Goal: Task Accomplishment & Management: Use online tool/utility

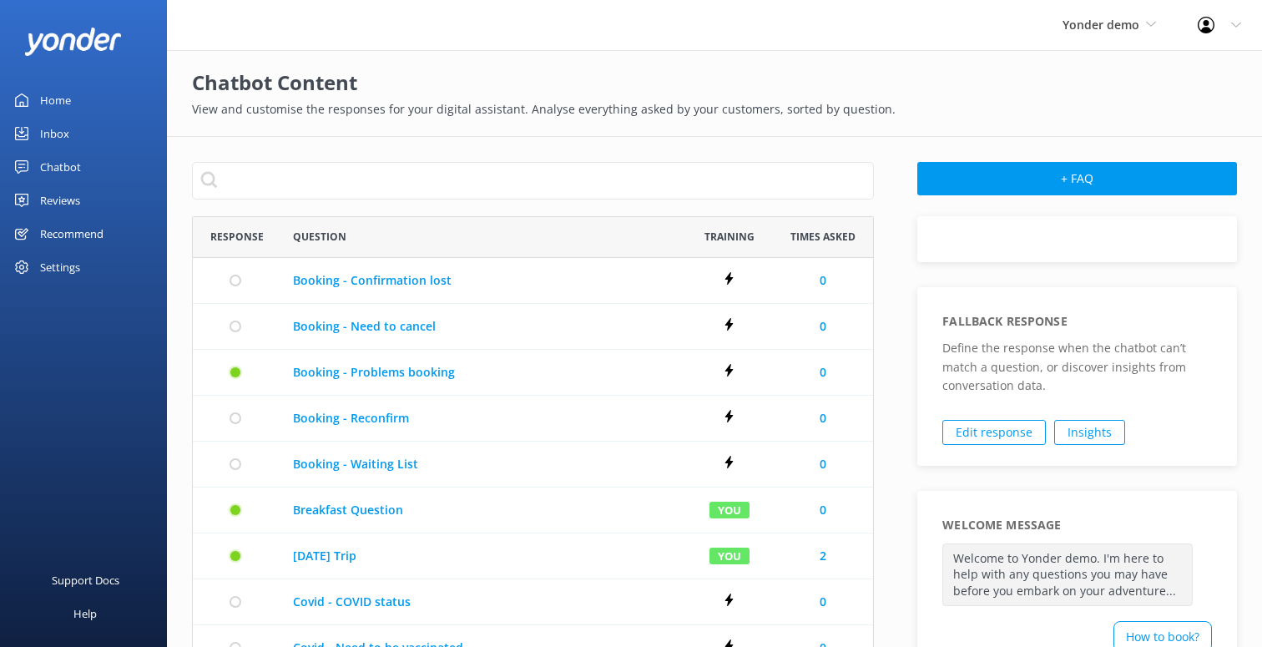
scroll to position [960, 682]
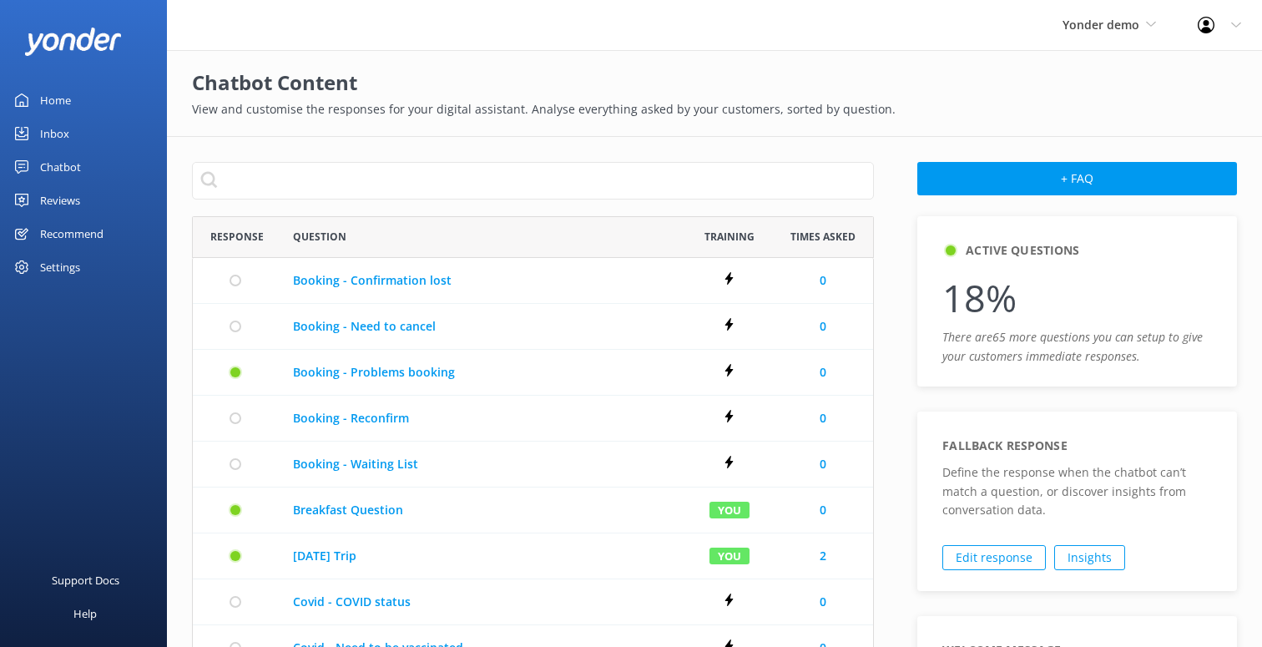
click at [83, 171] on link "Chatbot" at bounding box center [83, 166] width 167 height 33
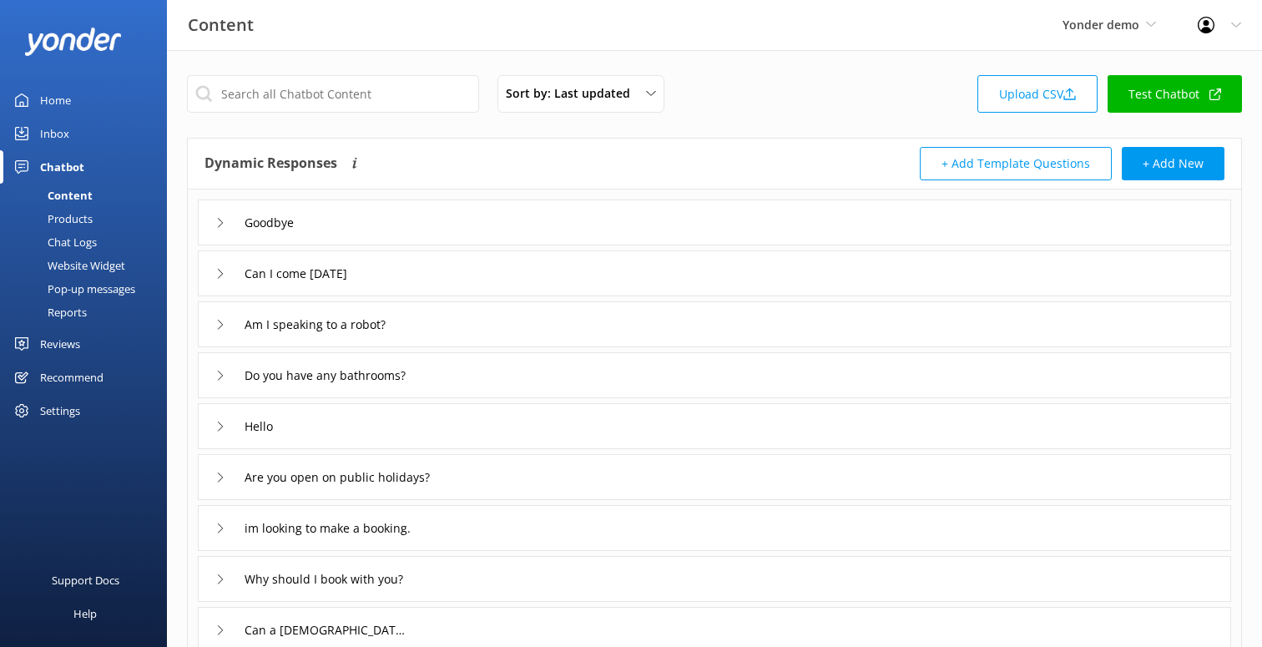
click at [87, 219] on div "Products" at bounding box center [51, 218] width 83 height 23
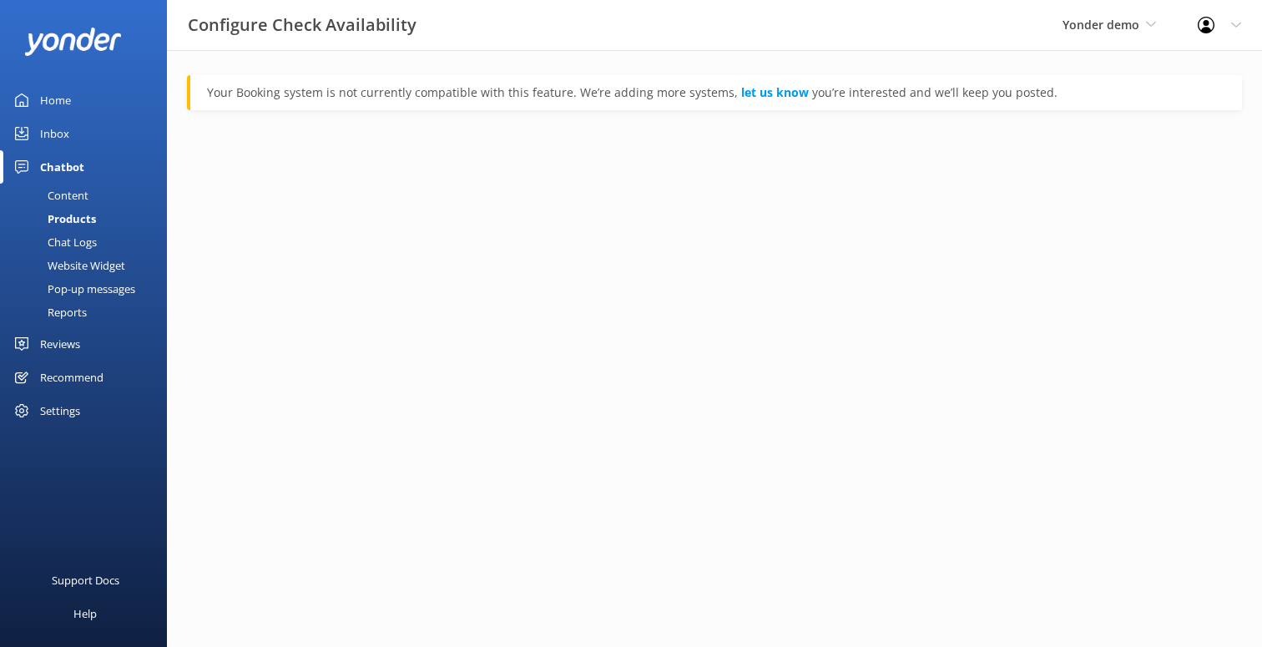
click at [1090, 38] on div "Yonder demo GoSkydive [GEOGRAPHIC_DATA] [GEOGRAPHIC_DATA] Yonder demo Failed Ac…" at bounding box center [1108, 25] width 135 height 50
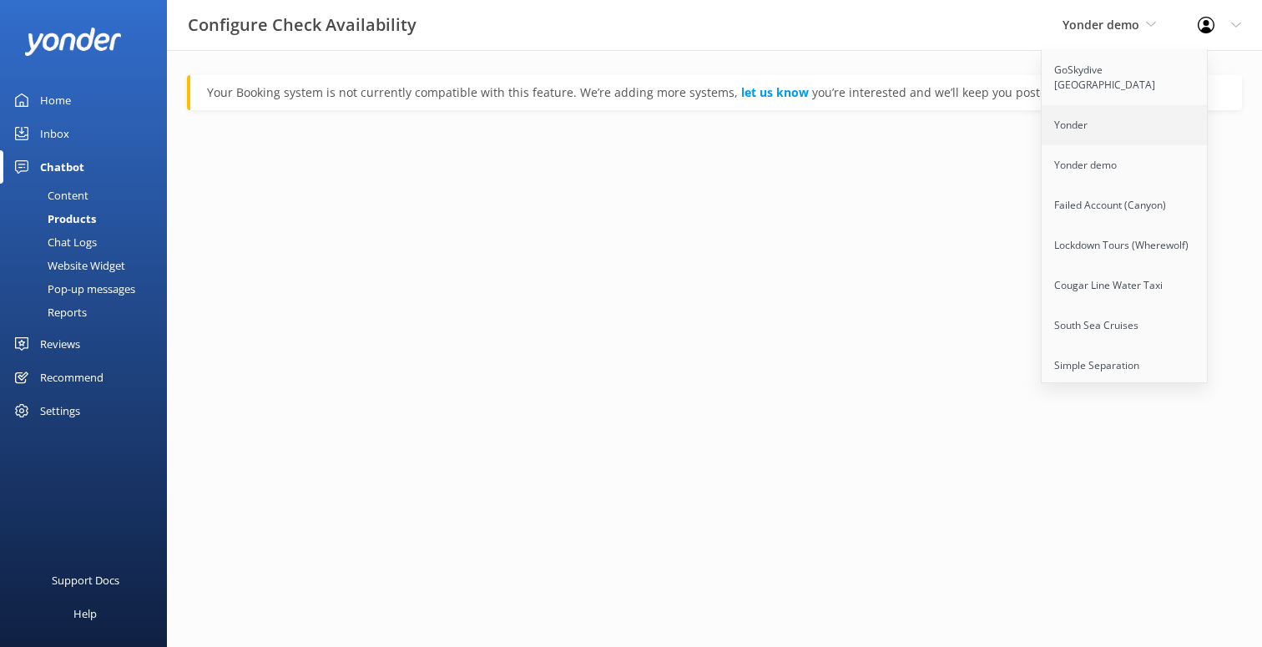
click at [1081, 115] on link "Yonder" at bounding box center [1124, 125] width 167 height 40
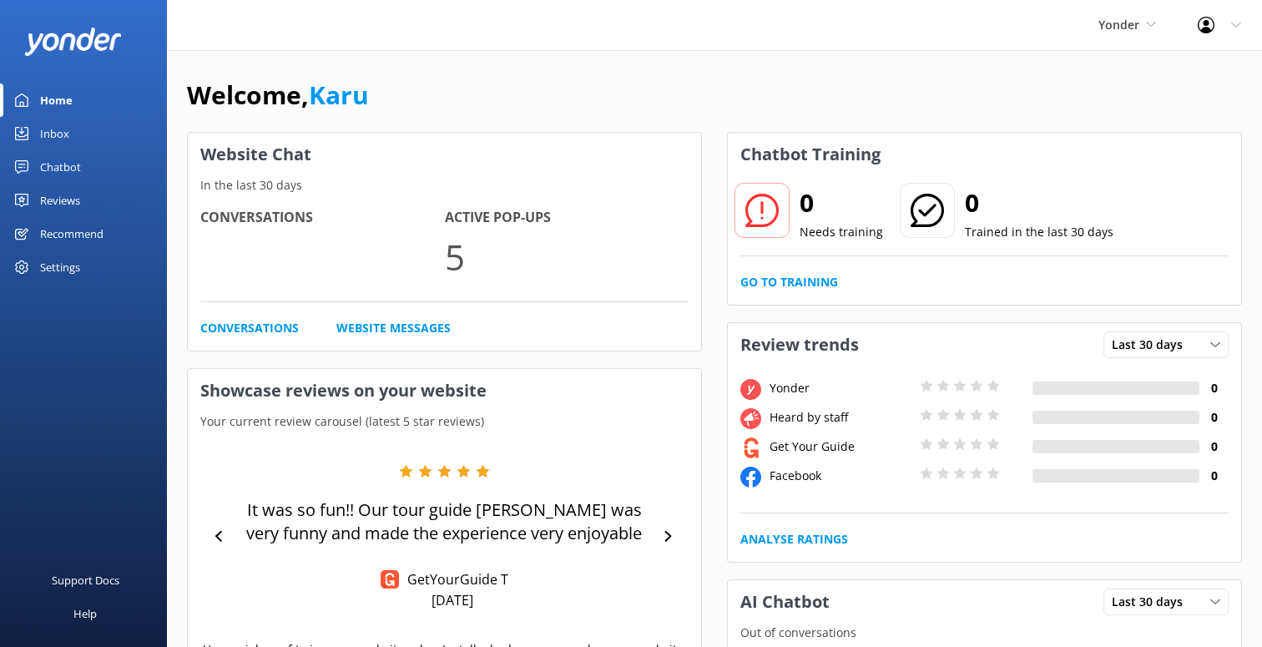
click at [99, 175] on link "Chatbot" at bounding box center [83, 166] width 167 height 33
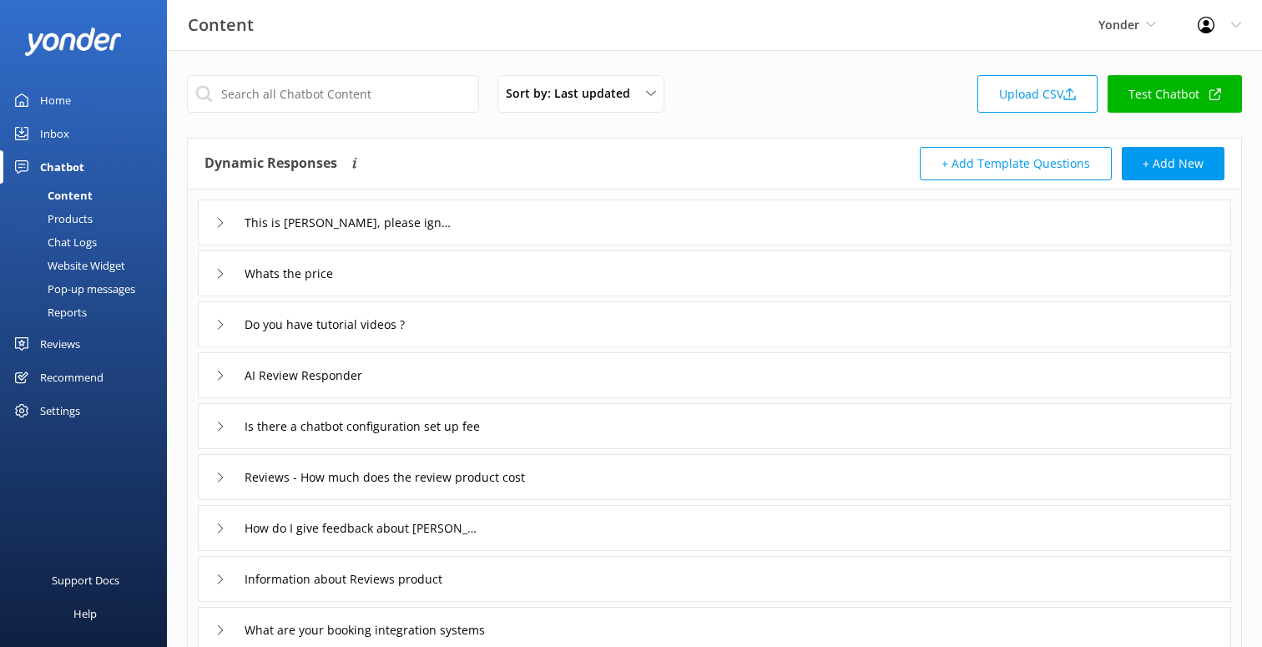
click at [88, 217] on div "Products" at bounding box center [51, 218] width 83 height 23
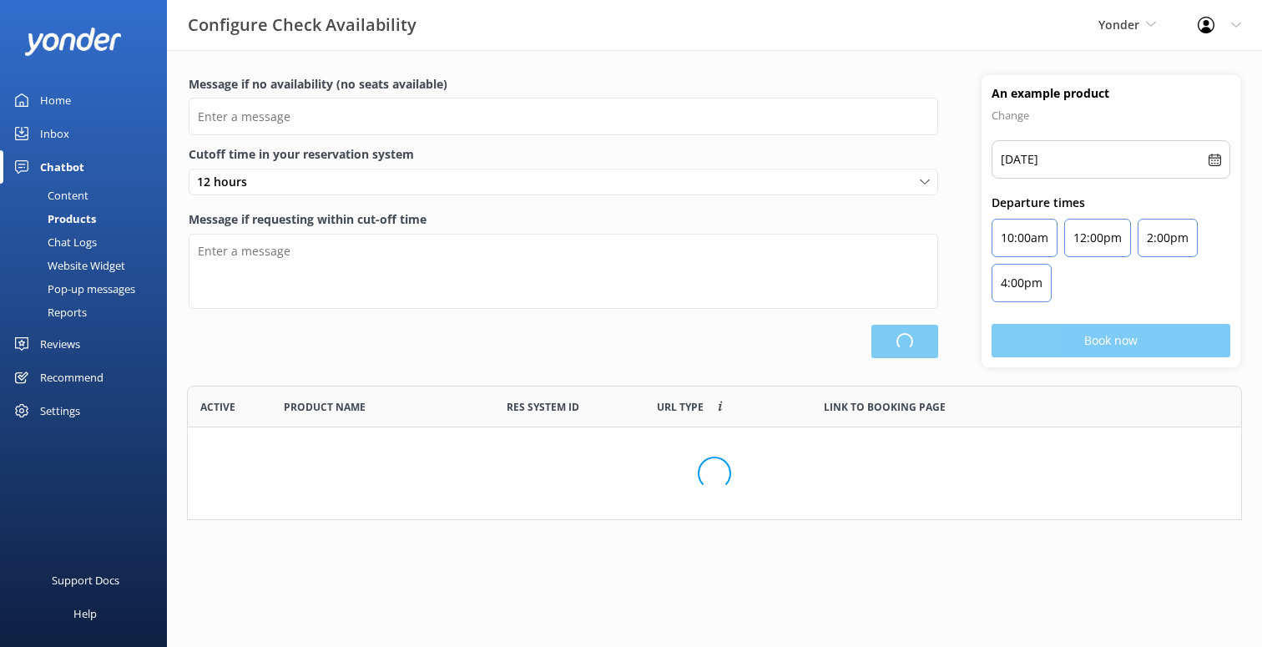
scroll to position [88, 1055]
type input "There are no seats available, please check an alternative day"
type textarea "Our online booking system closes {hours} prior to departure. Please contact us …"
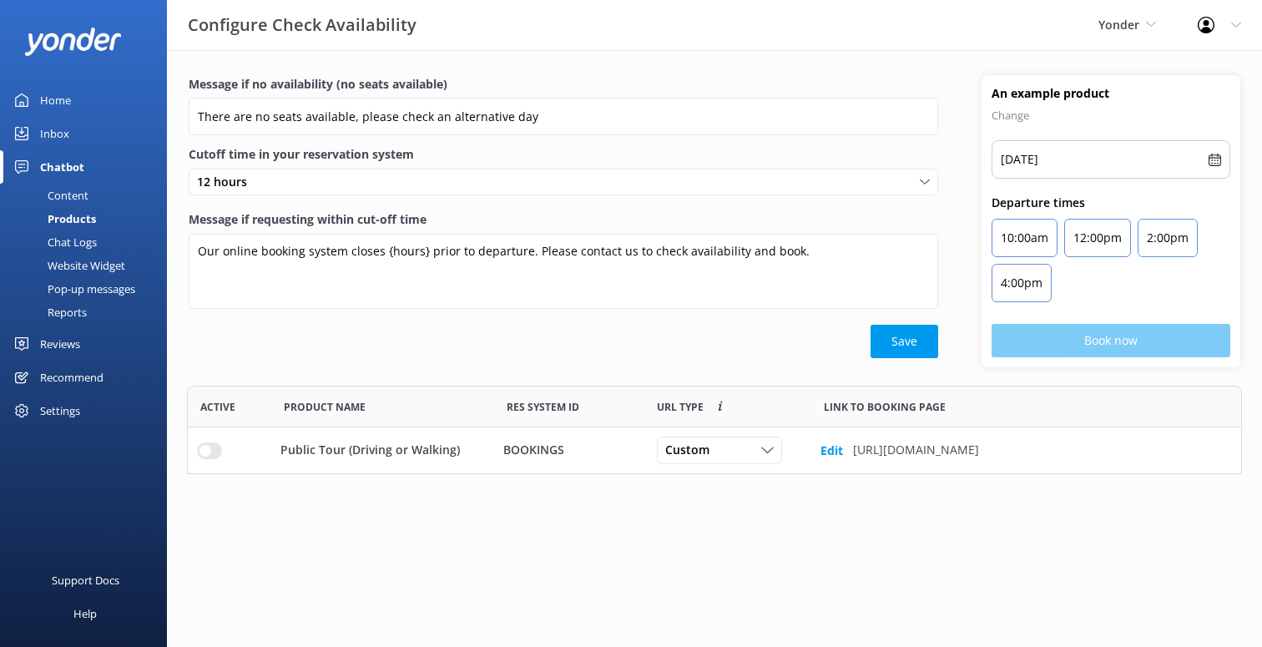
click at [81, 239] on div "Chat Logs" at bounding box center [53, 241] width 87 height 23
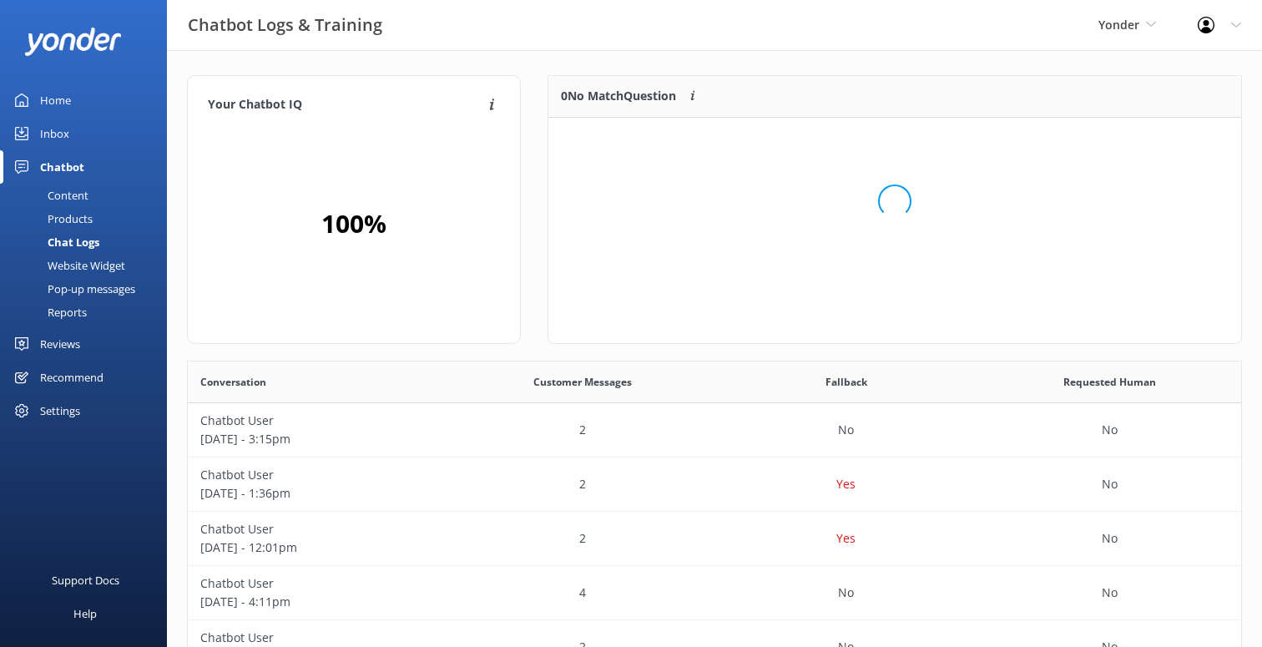
scroll to position [209, 693]
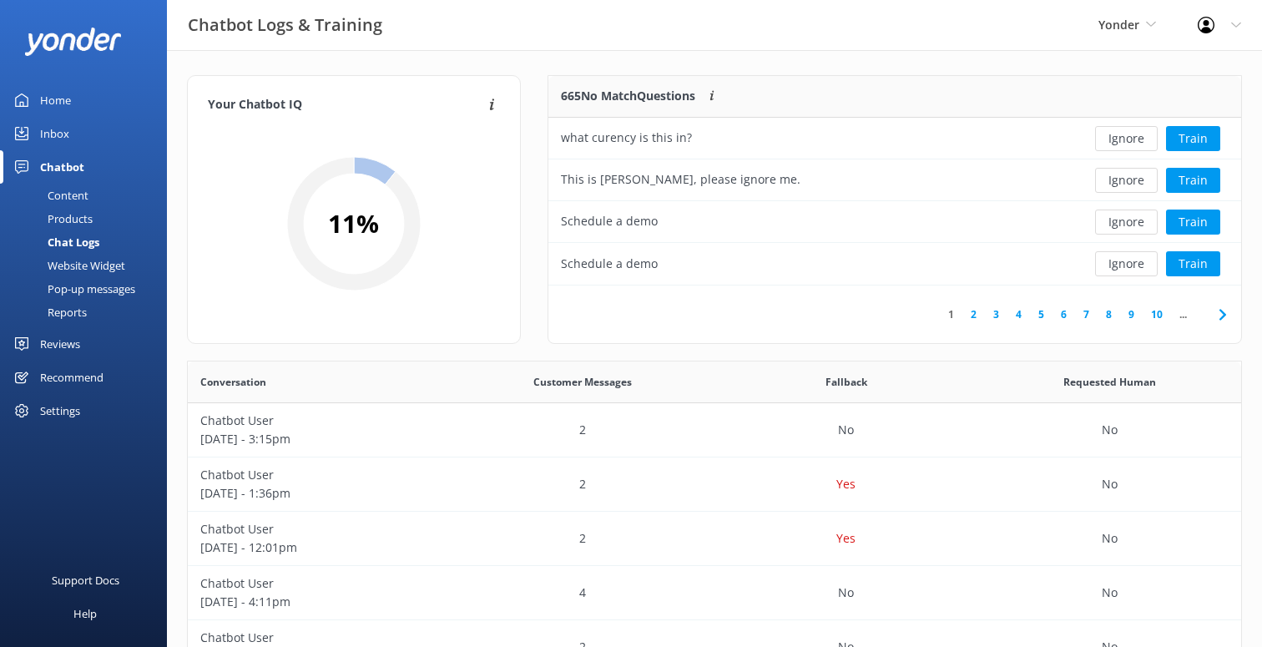
click at [78, 214] on div "Products" at bounding box center [51, 218] width 83 height 23
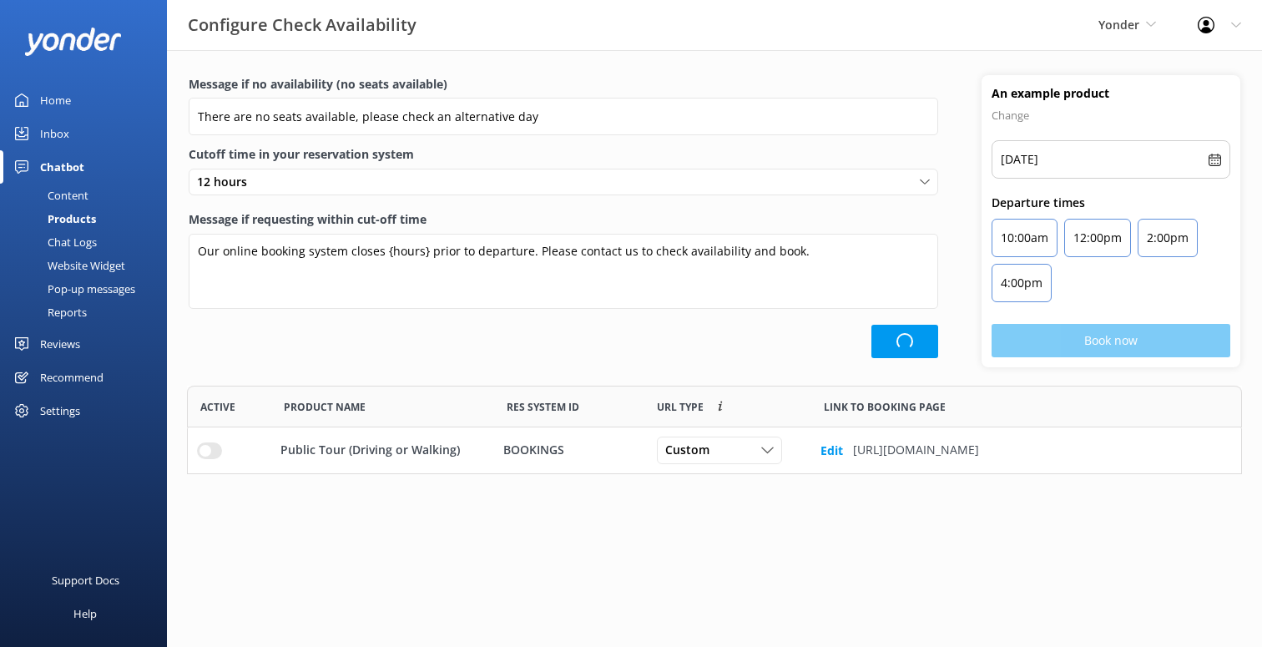
scroll to position [88, 1055]
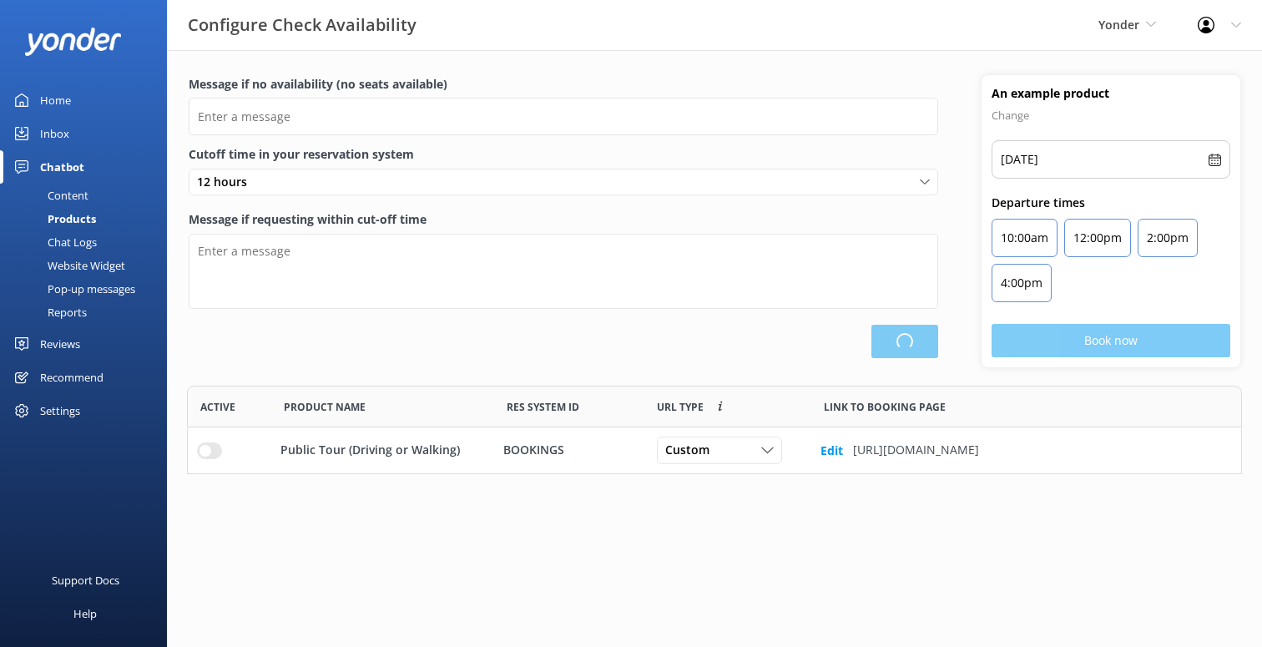
scroll to position [88, 1055]
type input "There are no seats available, please check an alternative day"
